Goal: Task Accomplishment & Management: Use online tool/utility

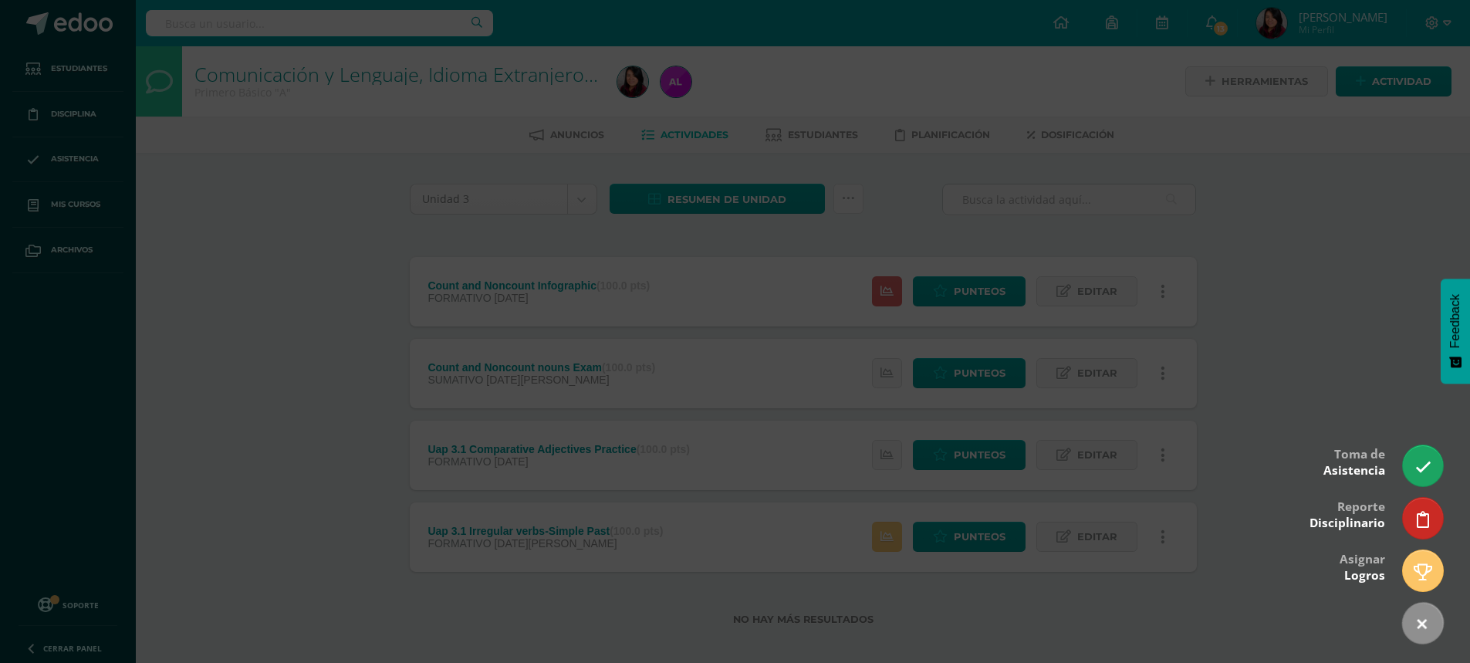
click at [1420, 466] on icon at bounding box center [1424, 467] width 16 height 16
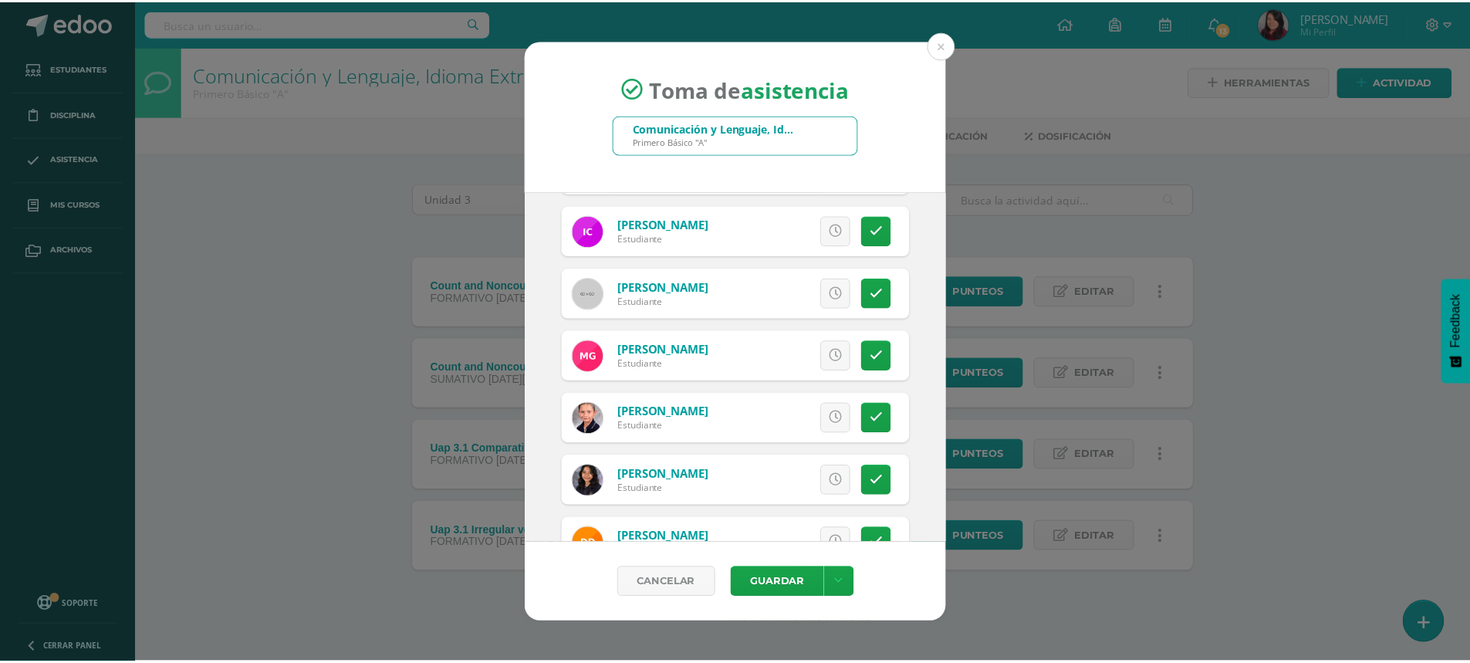
scroll to position [772, 0]
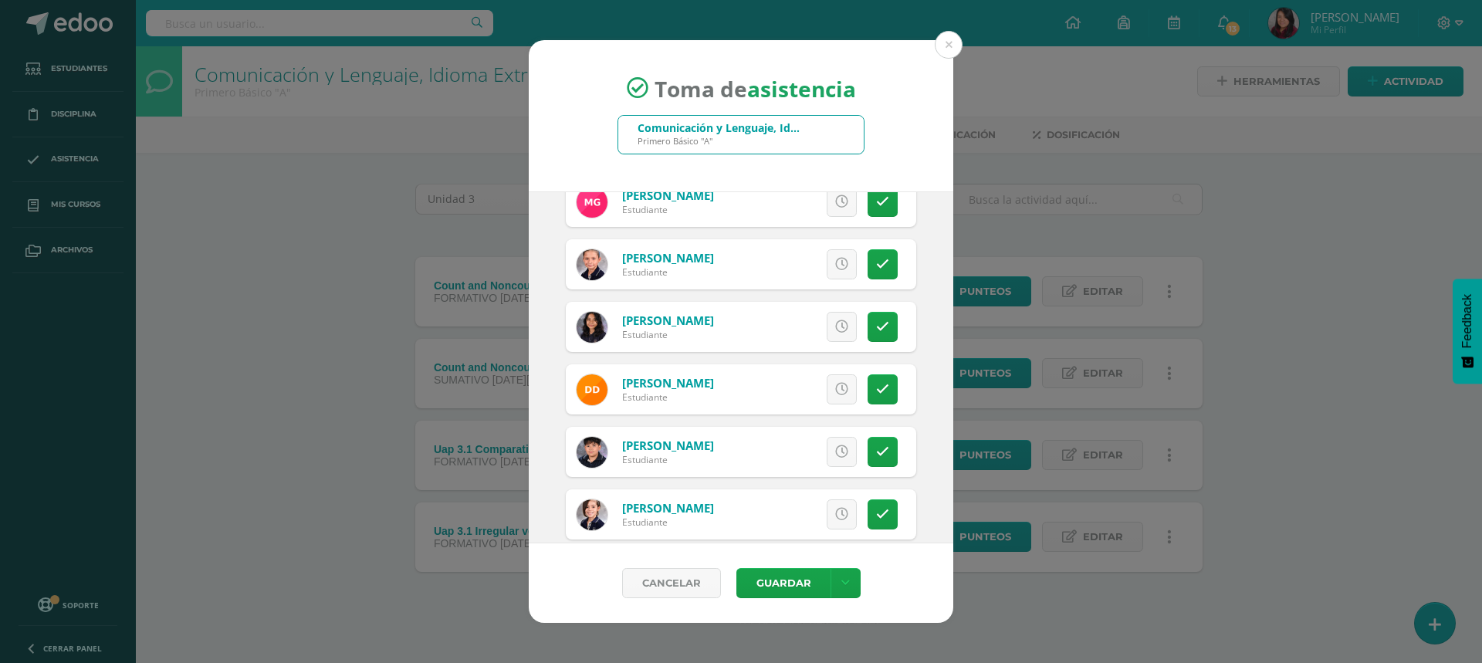
click at [963, 48] on div "Toma de asistencia Comunicación y Lenguaje, Idioma Extranjero Inglés Primero Bá…" at bounding box center [741, 332] width 1470 height 584
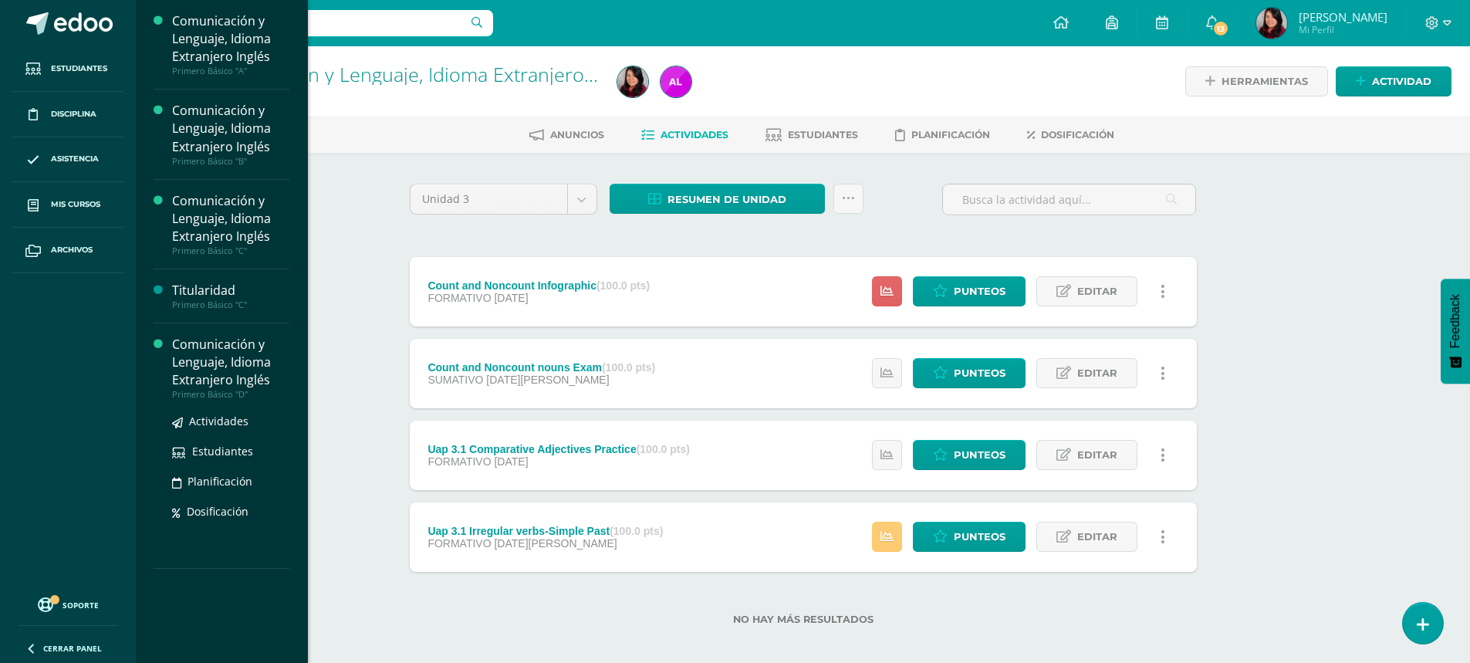
click at [225, 372] on div "Comunicación y Lenguaje, Idioma Extranjero Inglés" at bounding box center [230, 362] width 117 height 53
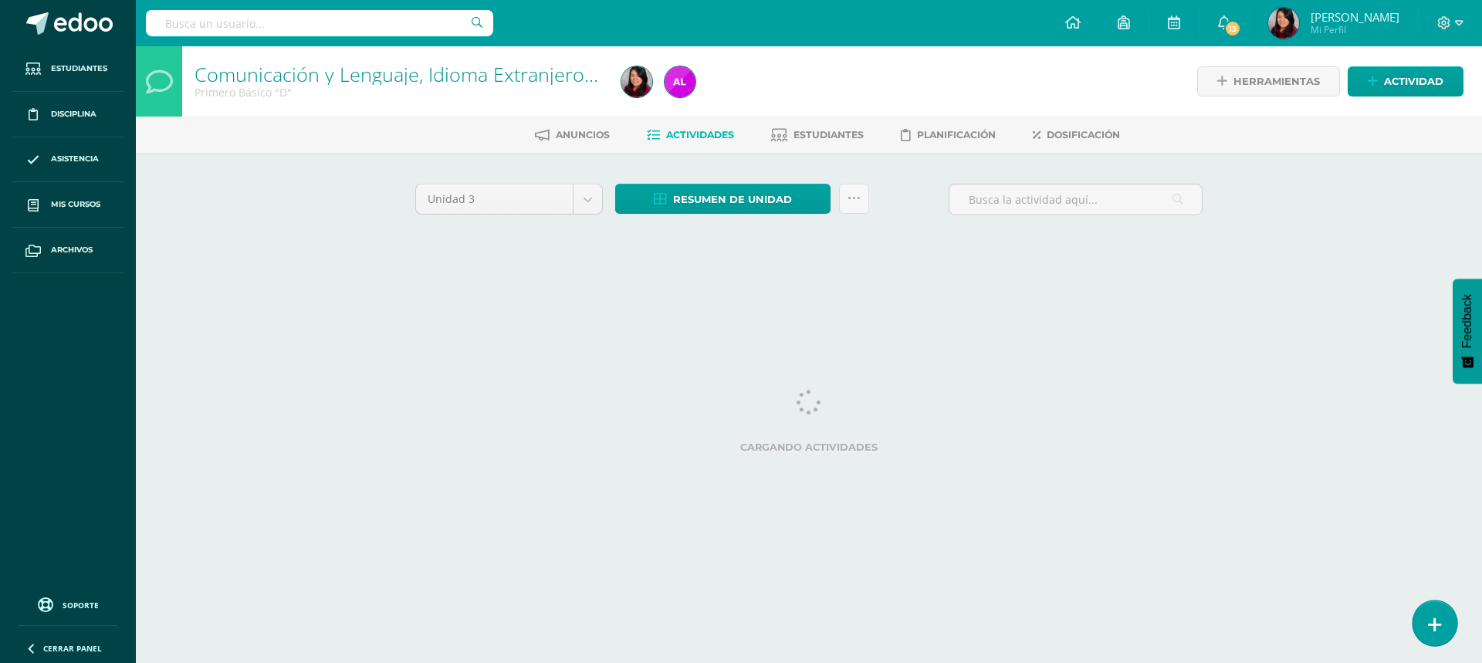
click at [1422, 625] on link at bounding box center [1435, 623] width 44 height 45
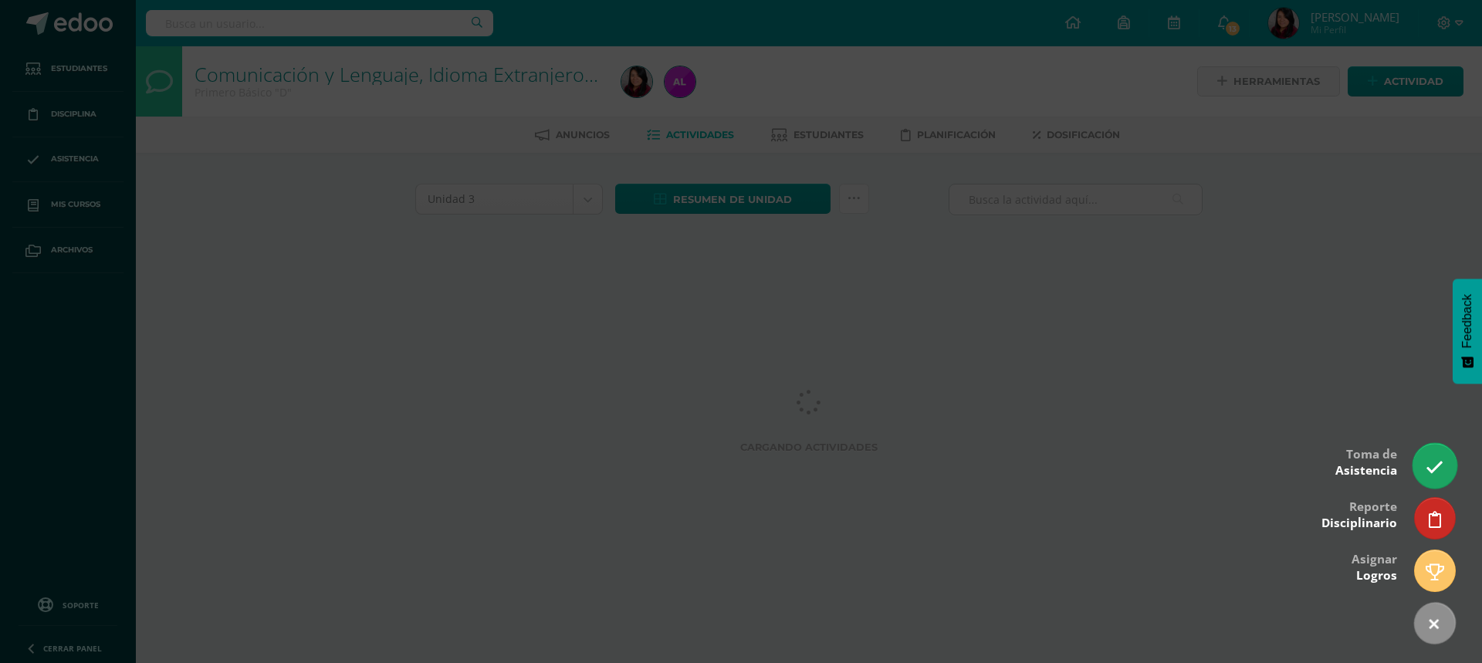
click at [1446, 465] on link at bounding box center [1435, 465] width 44 height 45
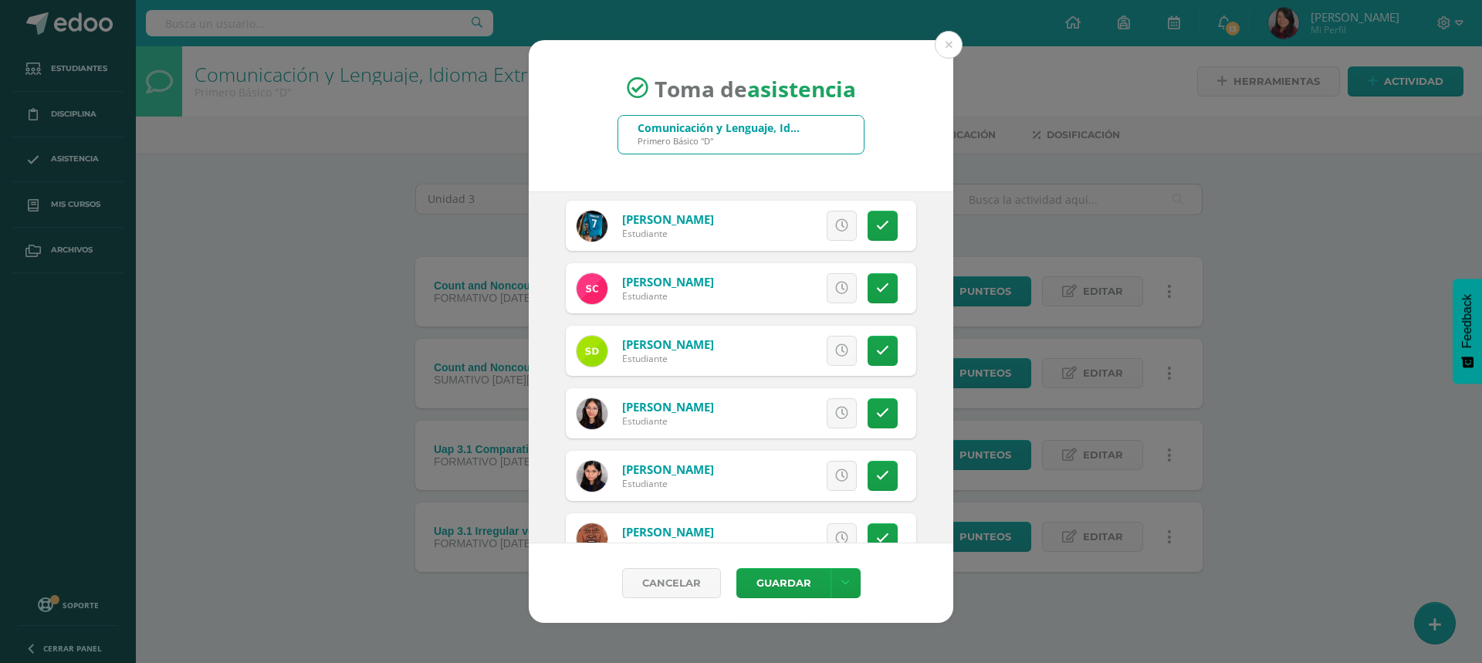
scroll to position [618, 0]
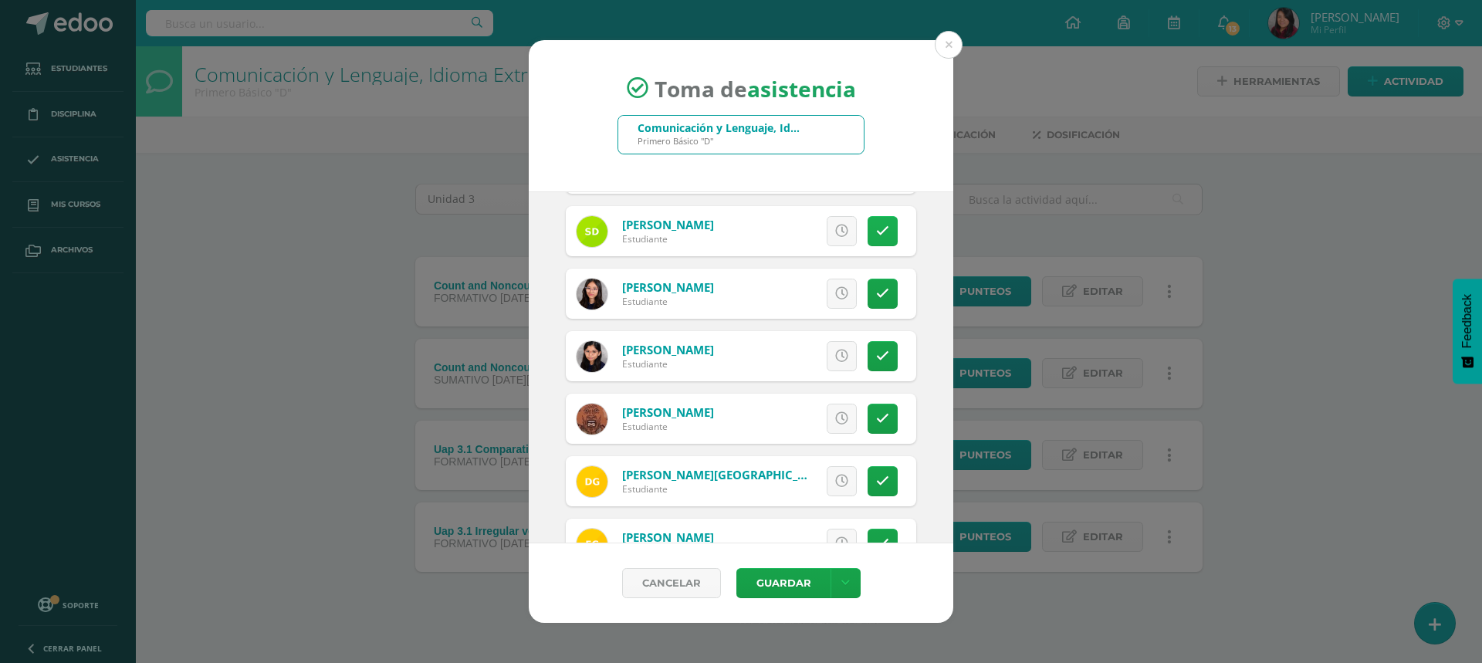
click at [876, 228] on icon at bounding box center [882, 231] width 13 height 13
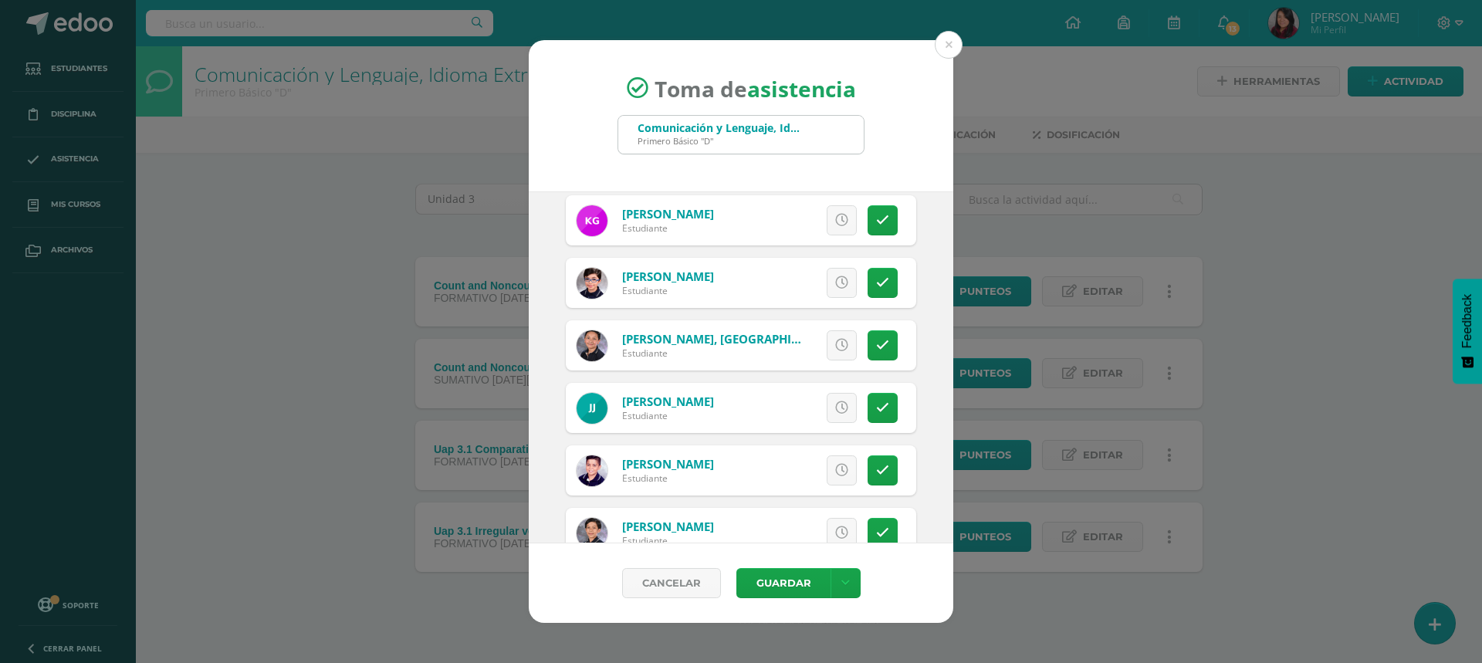
scroll to position [1081, 0]
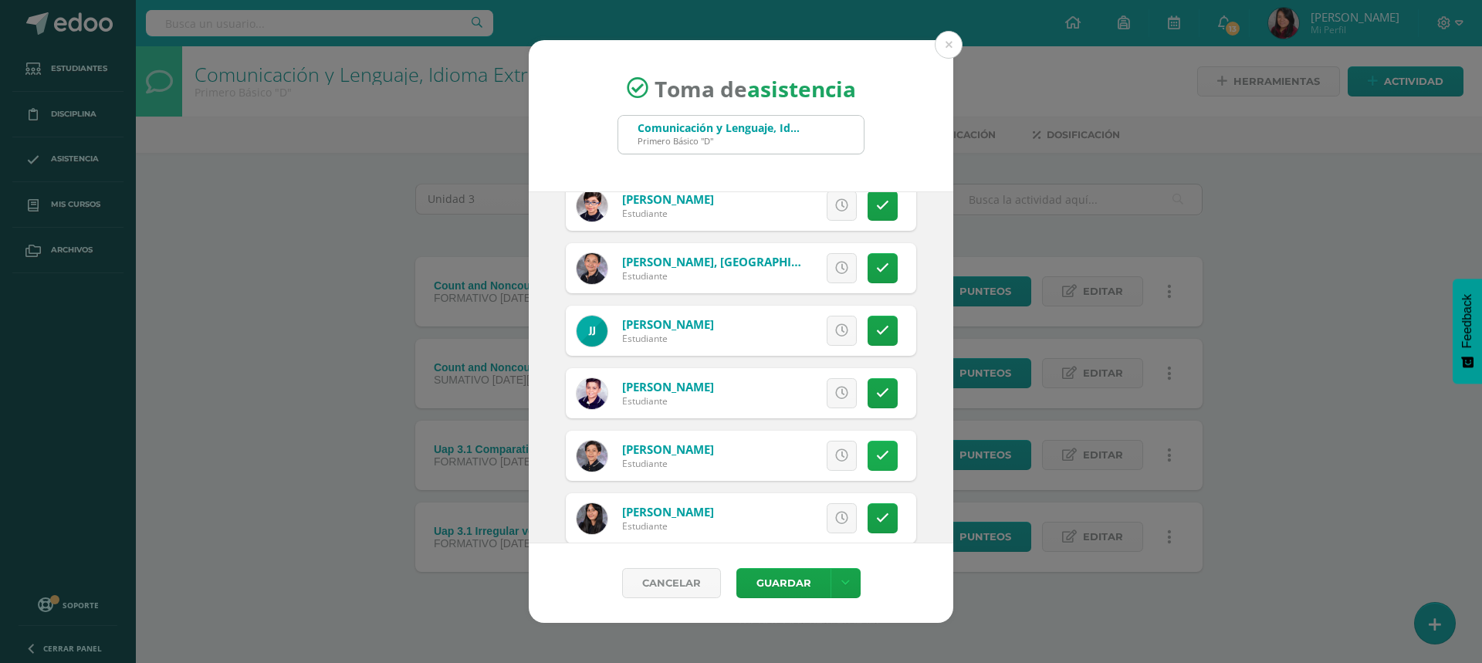
click at [876, 462] on icon at bounding box center [882, 455] width 13 height 13
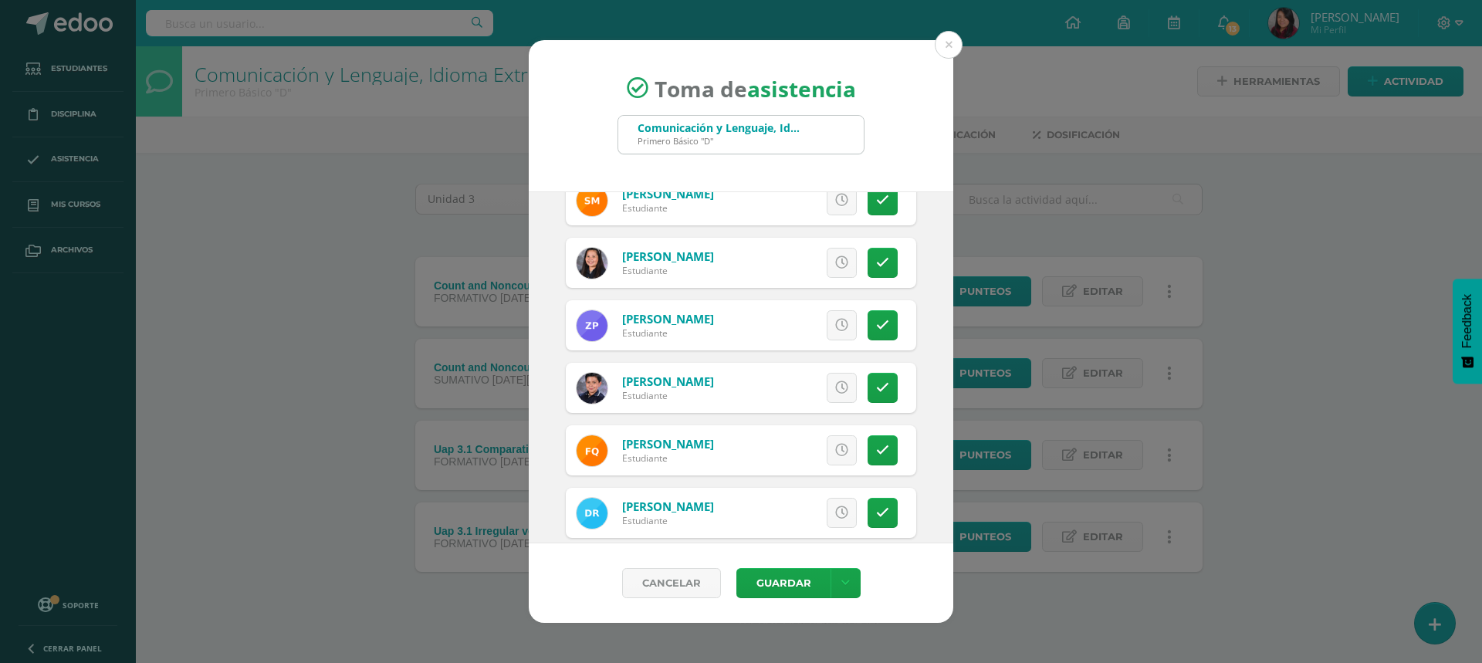
scroll to position [1775, 0]
click at [876, 451] on icon at bounding box center [882, 448] width 13 height 13
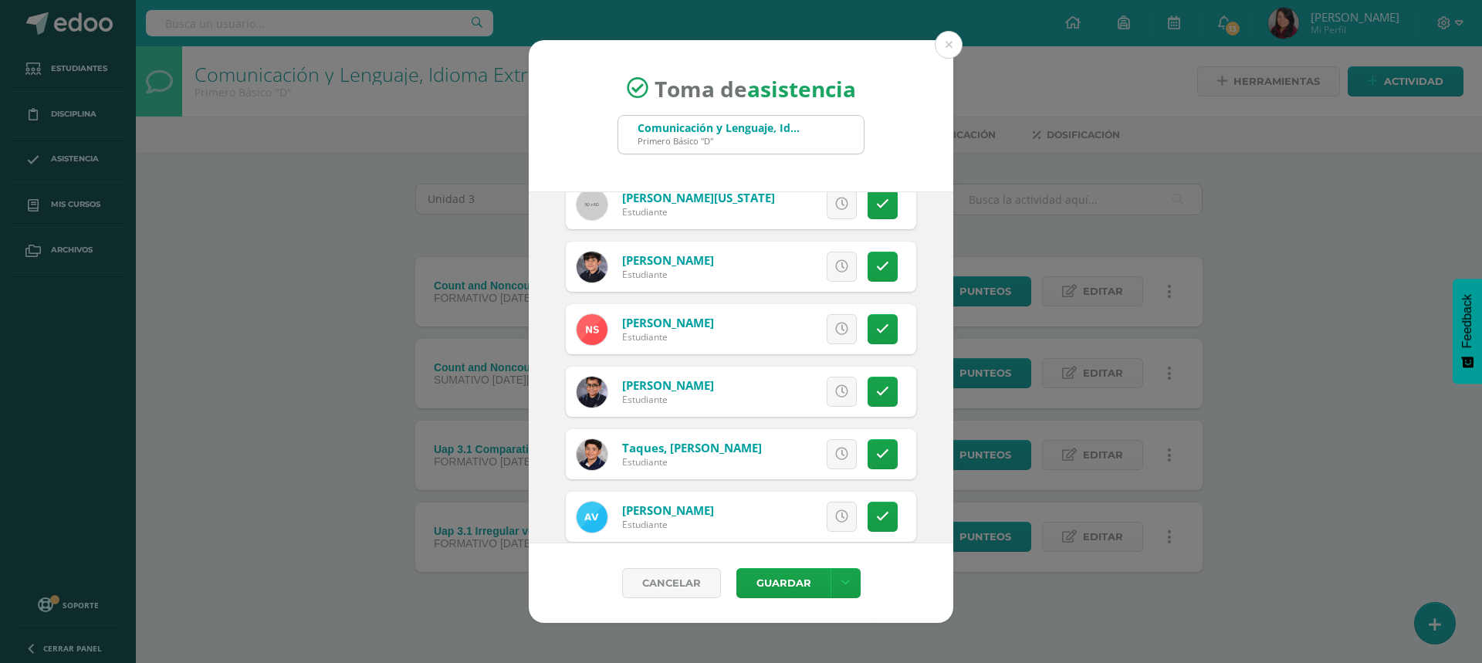
scroll to position [2231, 0]
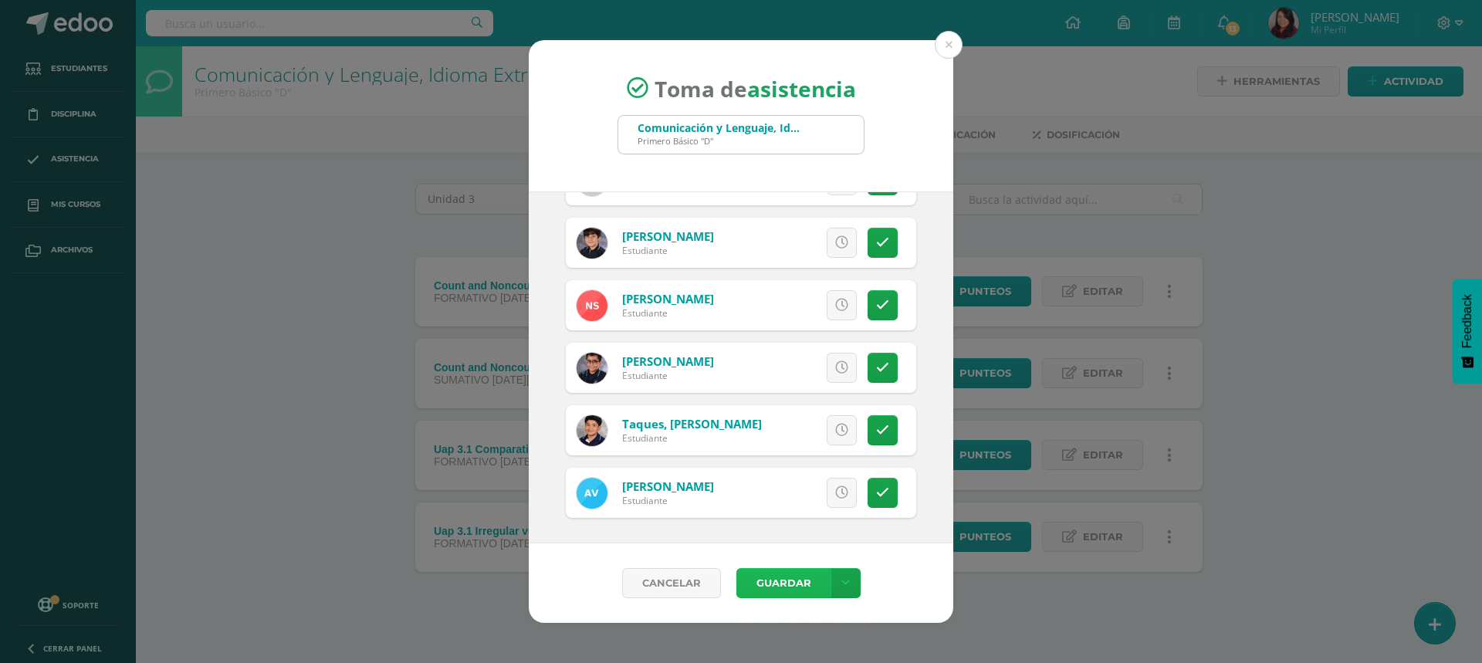
click at [795, 575] on button "Guardar" at bounding box center [783, 583] width 94 height 30
